Goal: Transaction & Acquisition: Purchase product/service

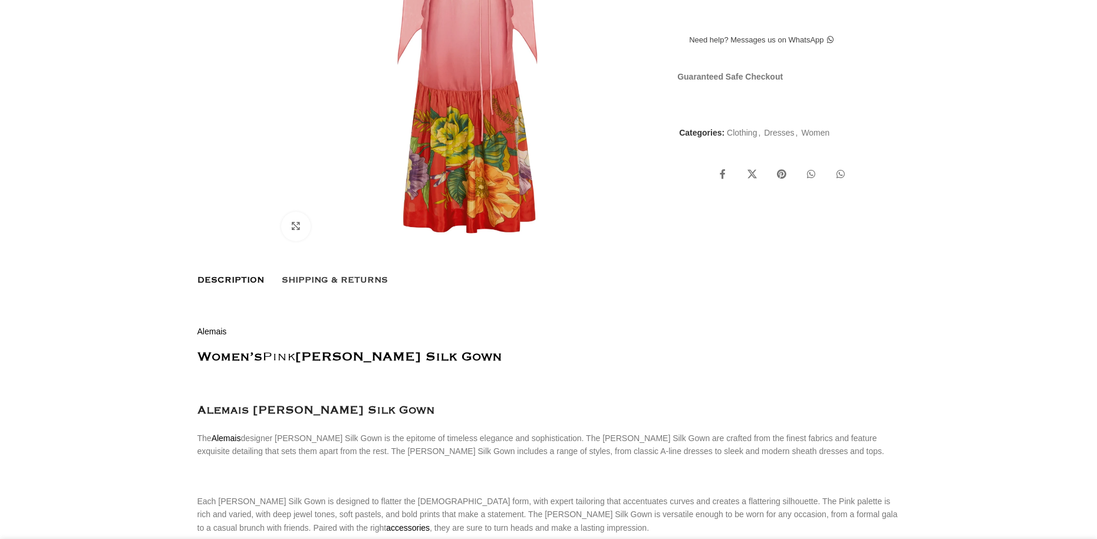
scroll to position [59, 0]
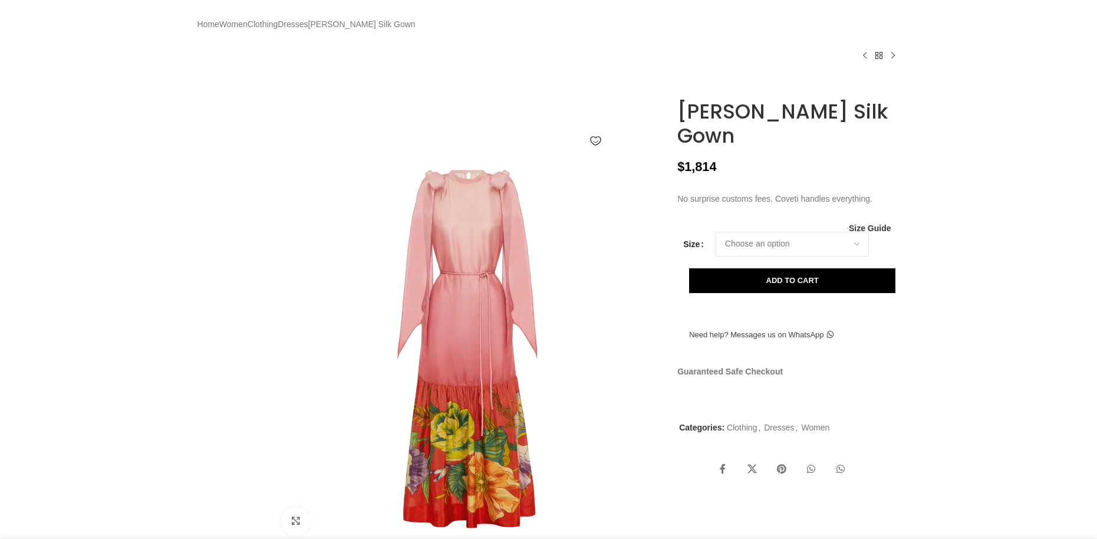
click at [516, 312] on img at bounding box center [467, 349] width 391 height 391
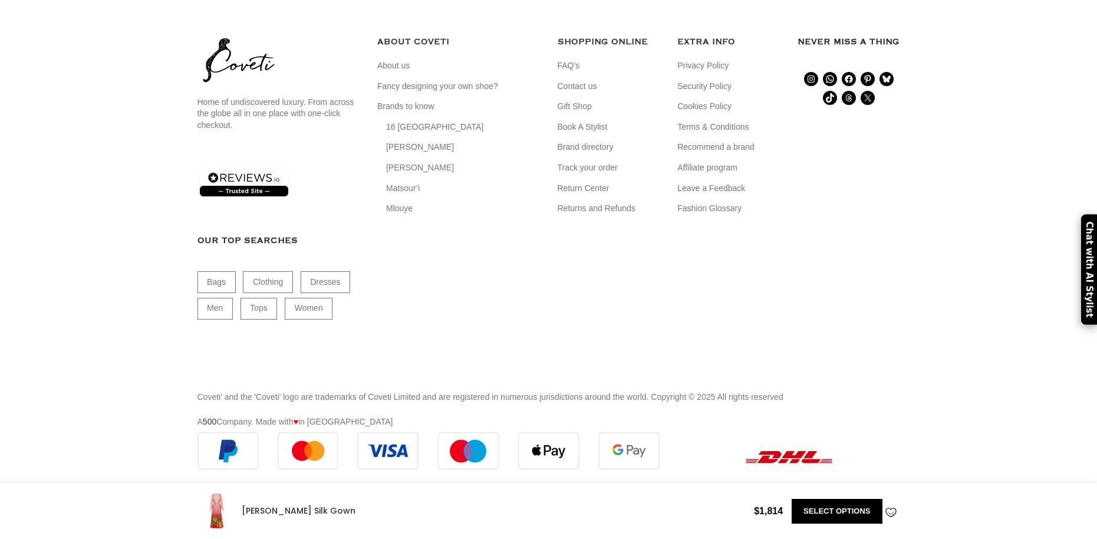
click at [942, 296] on footer "Home of undiscovered luxury. From across the globe all in one place with one-cl…" at bounding box center [548, 251] width 1097 height 479
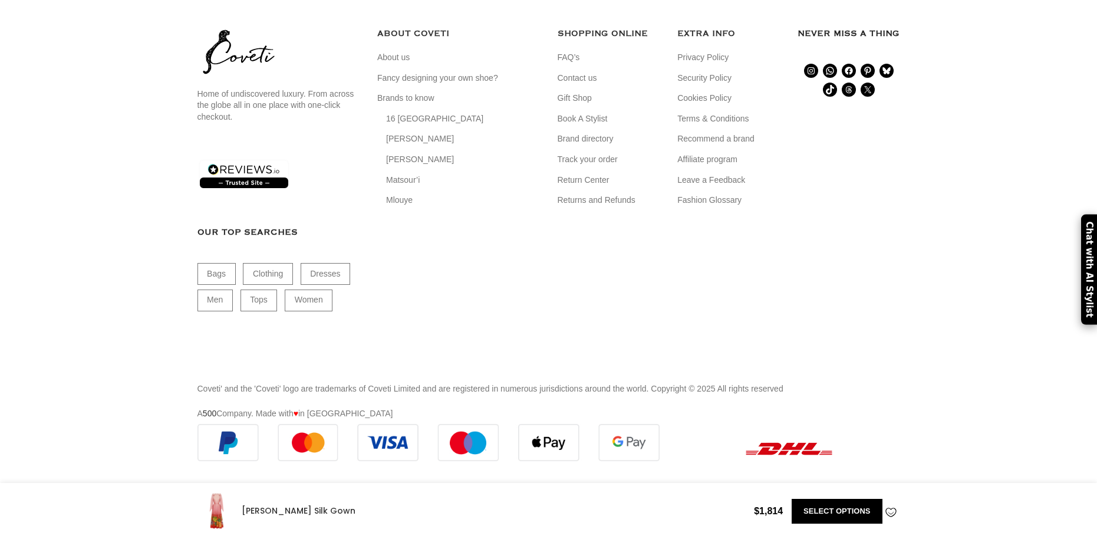
click at [947, 296] on footer "Home of undiscovered luxury. From across the globe all in one place with one-cl…" at bounding box center [548, 243] width 1097 height 479
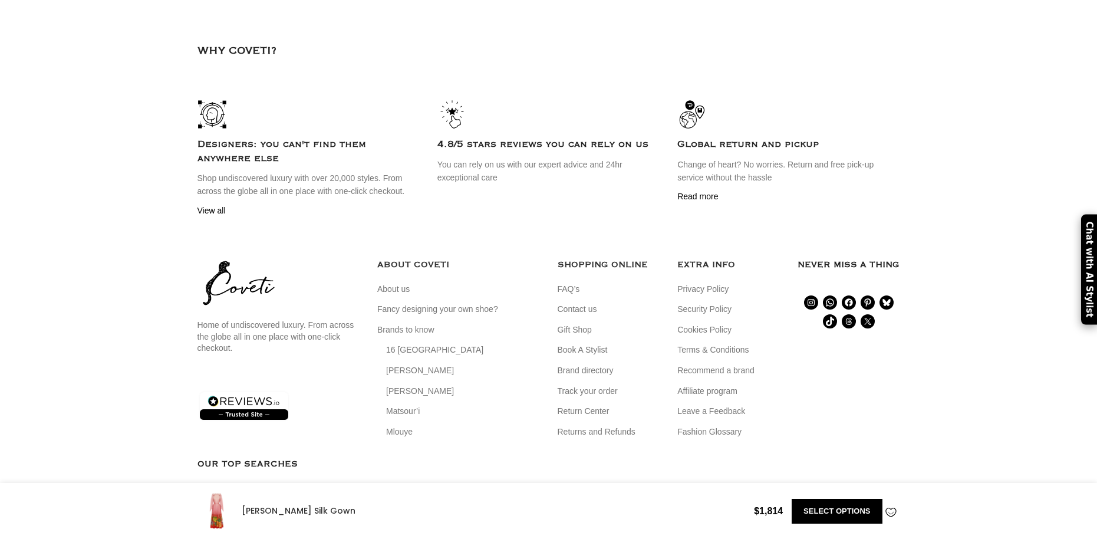
click at [970, 314] on footer "Home of undiscovered luxury. From across the globe all in one place with one-cl…" at bounding box center [548, 474] width 1097 height 479
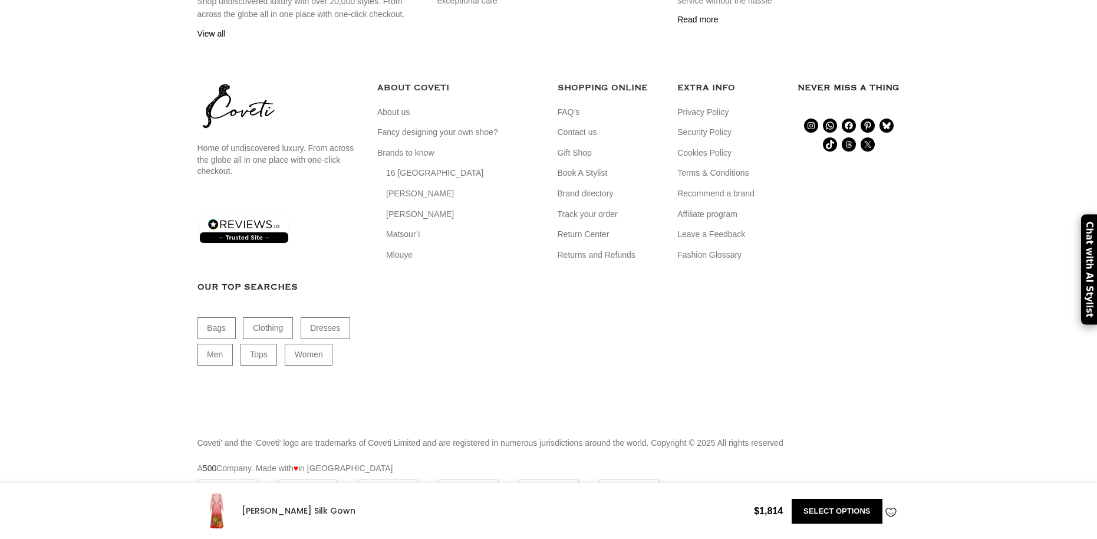
scroll to position [2903, 0]
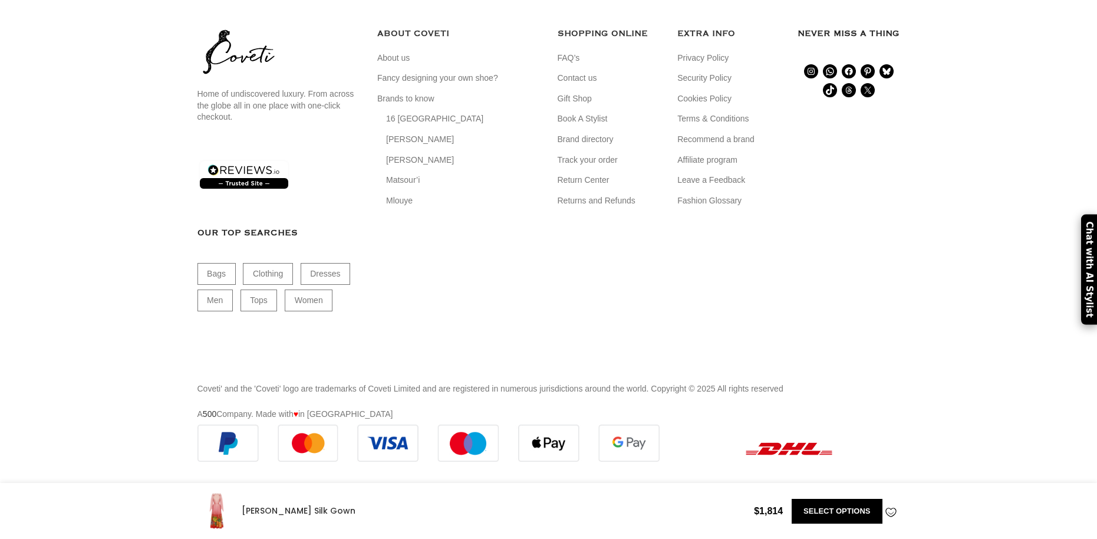
click at [970, 314] on footer "Home of undiscovered luxury. From across the globe all in one place with one-cl…" at bounding box center [548, 243] width 1097 height 479
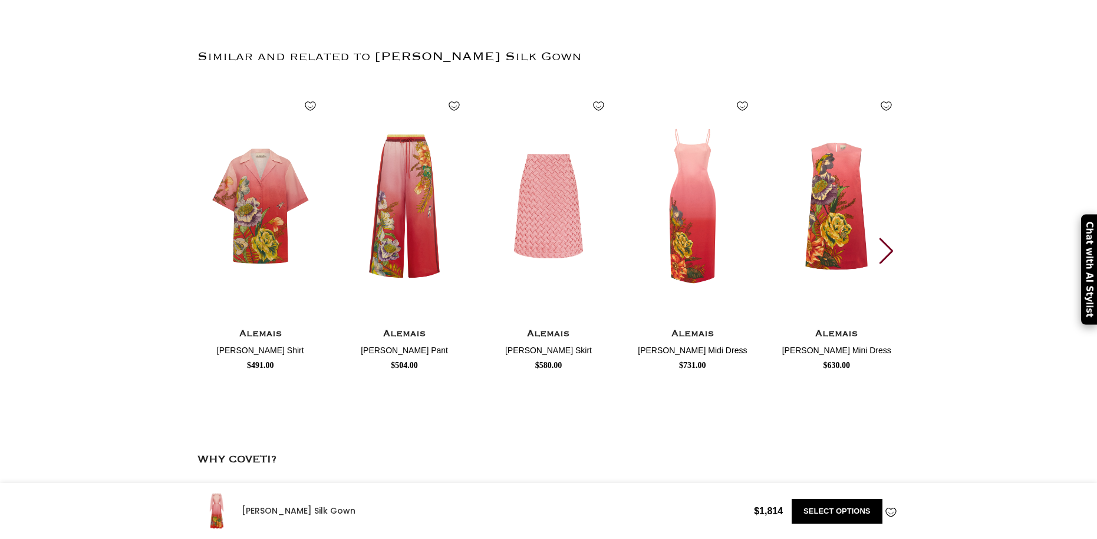
click at [894, 263] on div "Next slide" at bounding box center [886, 250] width 16 height 26
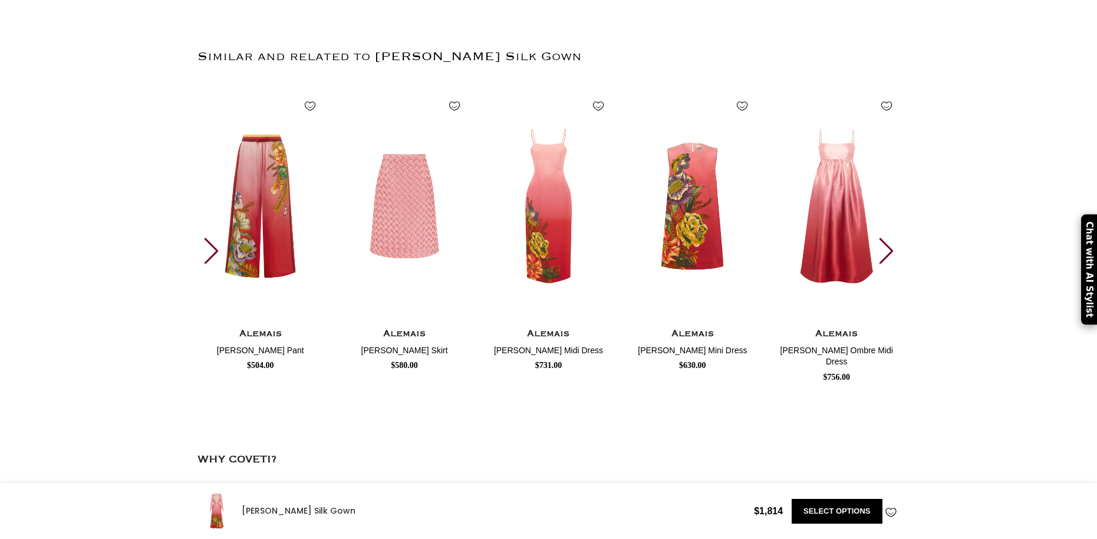
click at [893, 263] on div "Next slide" at bounding box center [886, 250] width 16 height 26
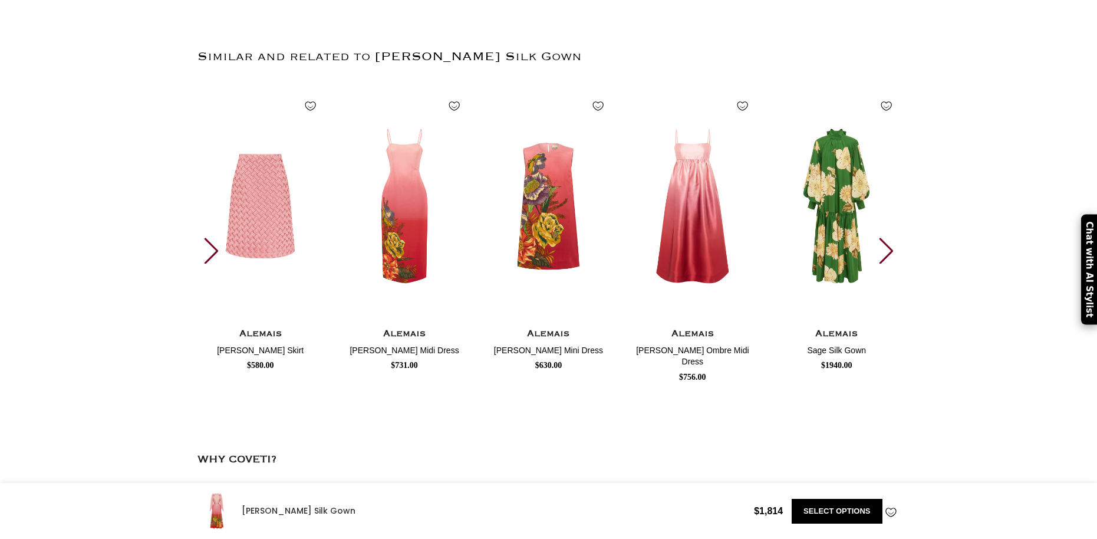
click at [893, 263] on div "Next slide" at bounding box center [886, 250] width 16 height 26
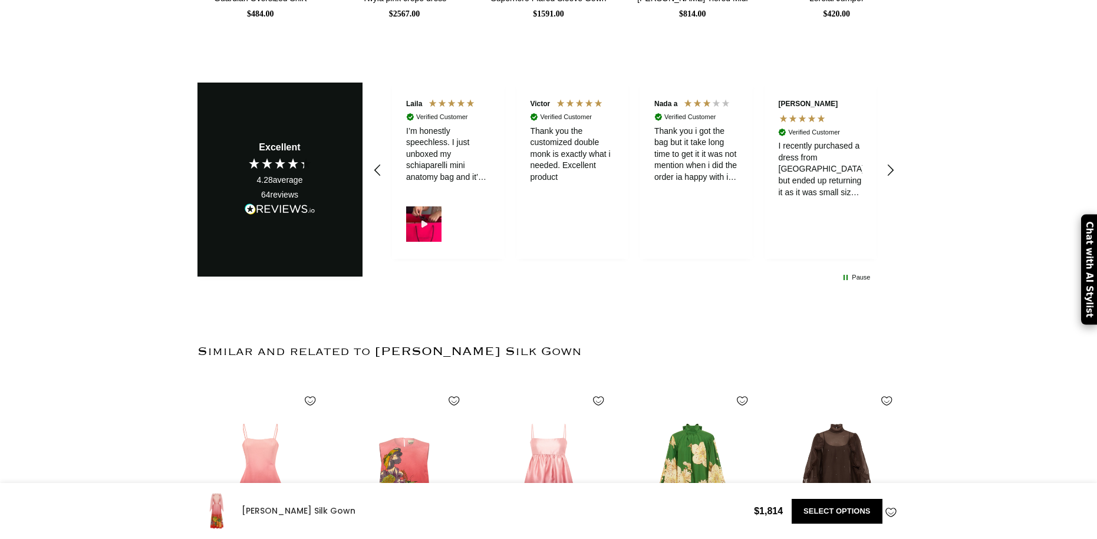
scroll to position [0, 248]
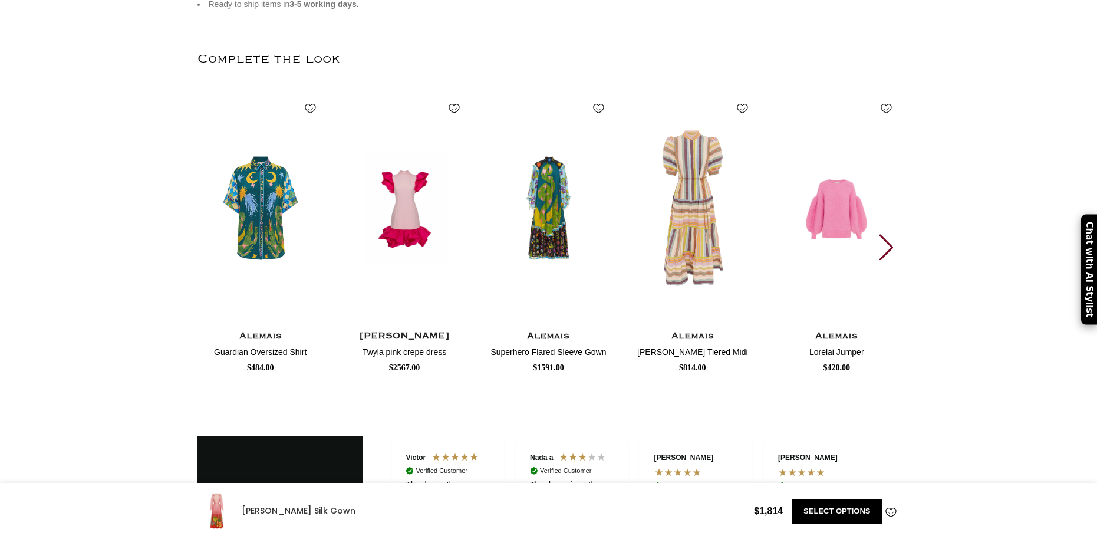
scroll to position [1430, 0]
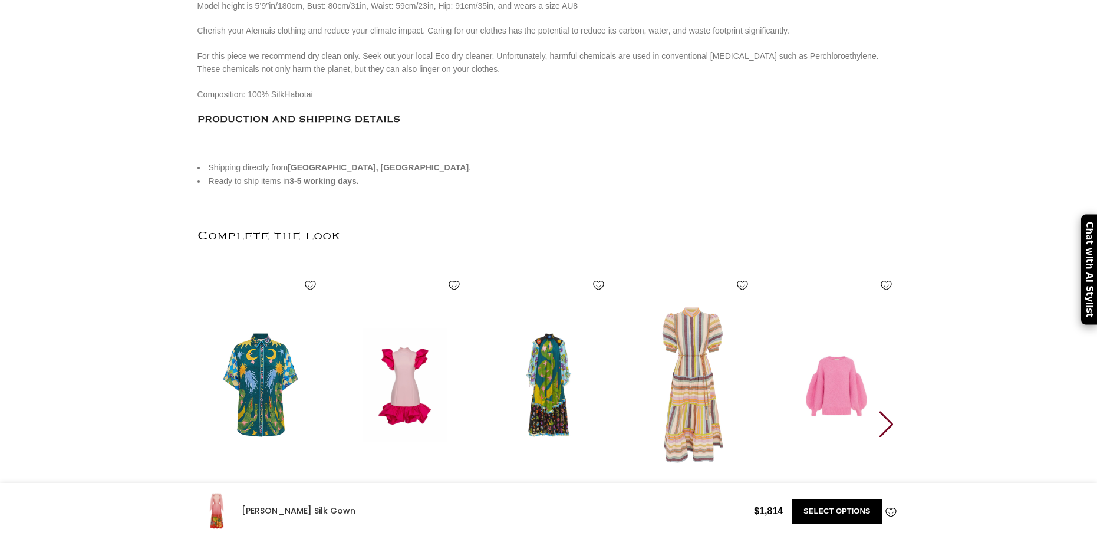
click at [959, 248] on div "No Hidden Fees. No Customs Hassle. You Shop. We Pay the Customs. Home Women Clo…" at bounding box center [548, 47] width 1097 height 2842
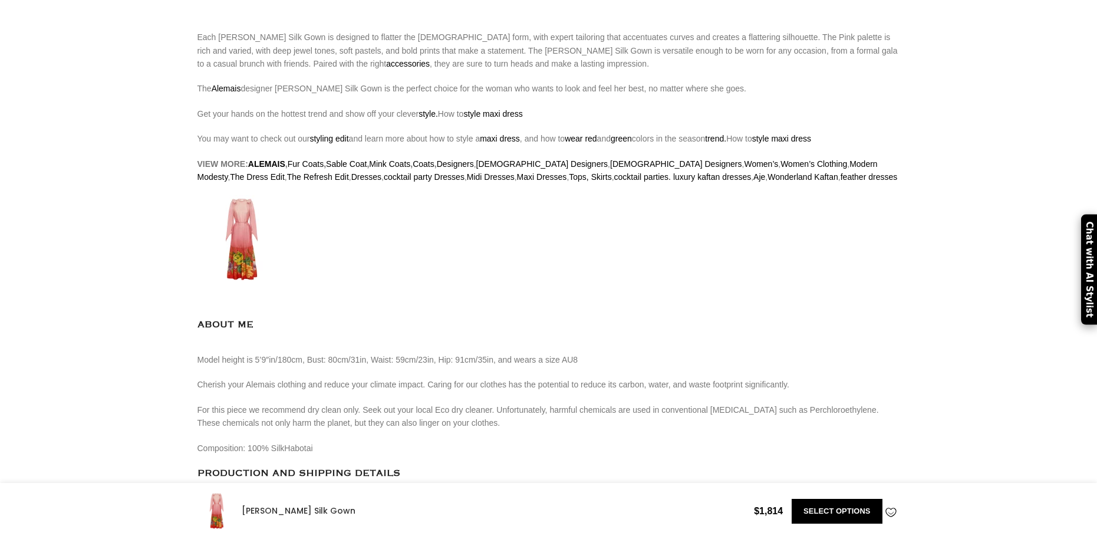
click at [976, 276] on div "No Hidden Fees. No Customs Hassle. You Shop. We Pay the Customs. Home Women Clo…" at bounding box center [548, 401] width 1097 height 2842
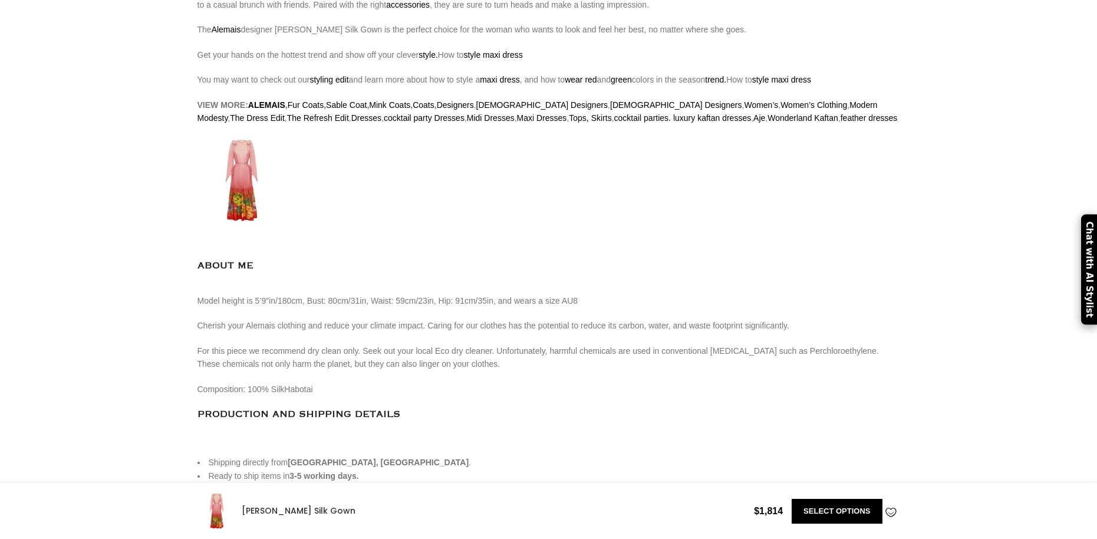
click at [976, 276] on div "No Hidden Fees. No Customs Hassle. You Shop. We Pay the Customs. Home Women Clo…" at bounding box center [548, 342] width 1097 height 2842
click at [975, 275] on div "No Hidden Fees. No Customs Hassle. You Shop. We Pay the Customs. Home Women Clo…" at bounding box center [548, 342] width 1097 height 2842
click at [974, 271] on div "No Hidden Fees. No Customs Hassle. You Shop. We Pay the Customs. Home Women Clo…" at bounding box center [548, 342] width 1097 height 2842
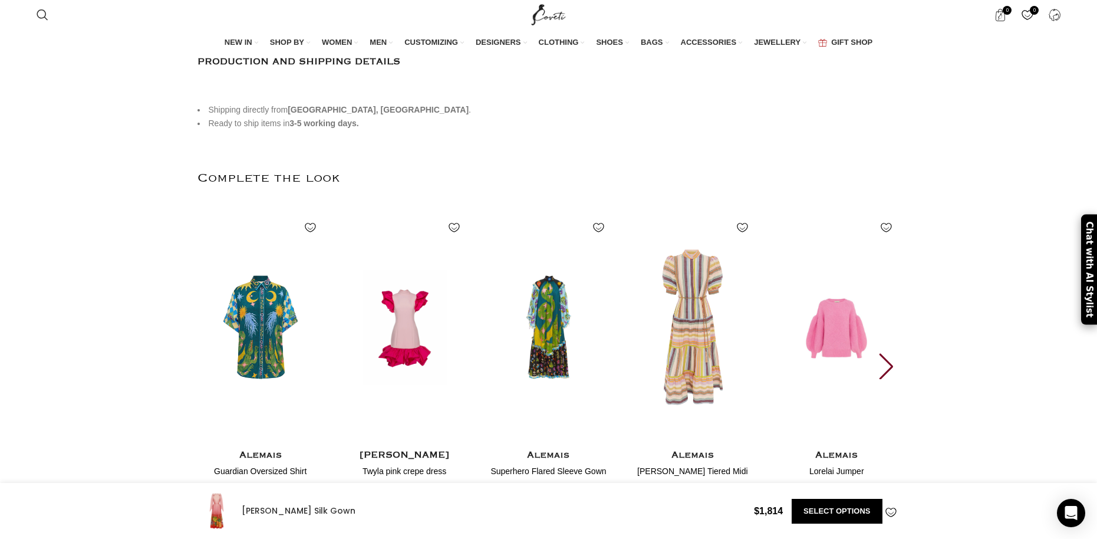
scroll to position [0, 496]
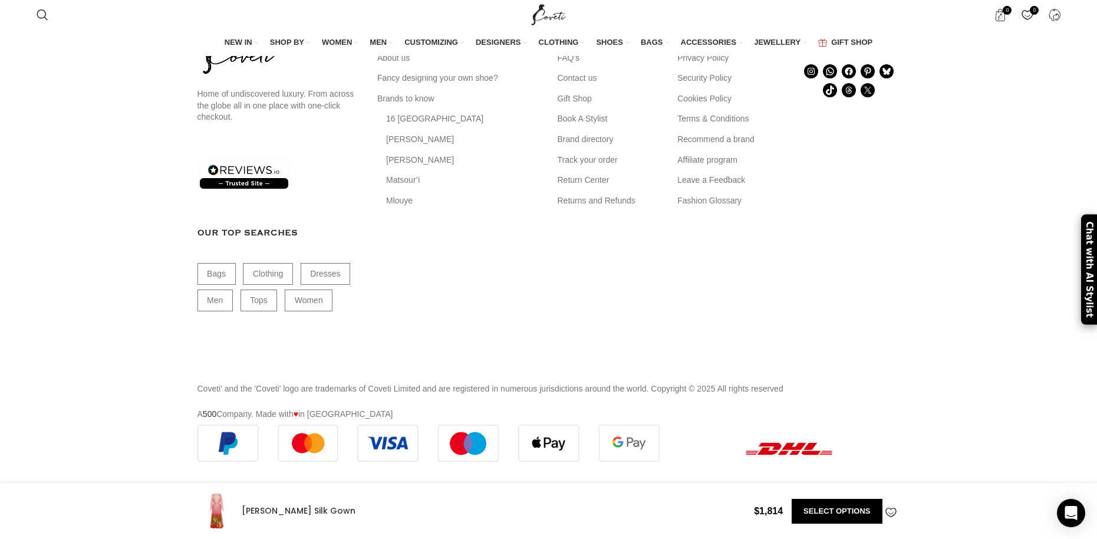
scroll to position [2904, 0]
